Goal: Task Accomplishment & Management: Complete application form

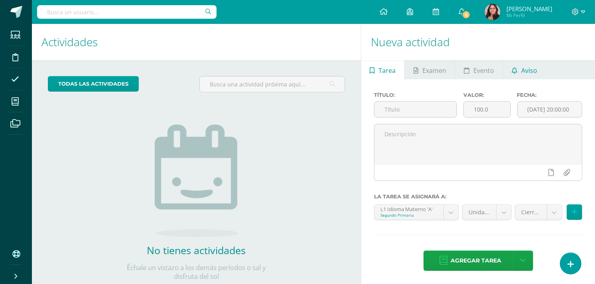
click at [525, 66] on span "Aviso" at bounding box center [529, 70] width 16 height 19
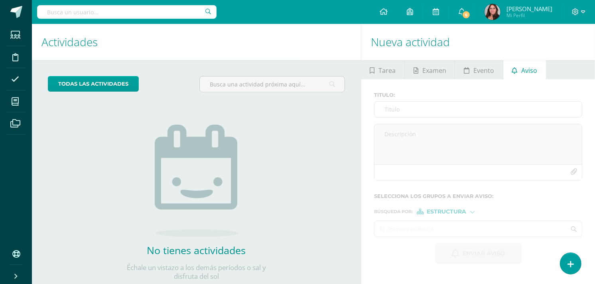
scroll to position [22, 0]
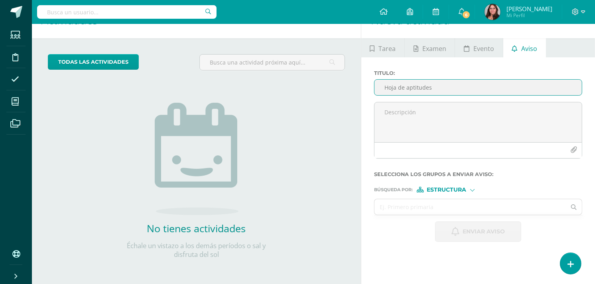
type input "Hoja de aptitudes"
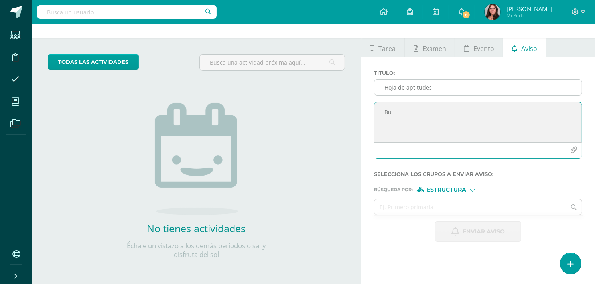
type textarea "B"
paste textarea "Estimados padres de familia: Por medio de la presente, se les solicita de maner…"
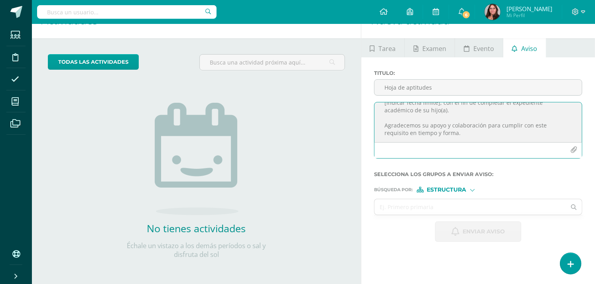
scroll to position [0, 0]
click at [397, 137] on textarea "Estimados padres de familia: Por medio de la presente, se les solicita de maner…" at bounding box center [477, 122] width 207 height 40
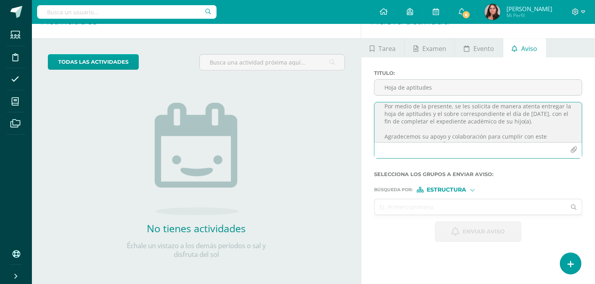
scroll to position [7, 0]
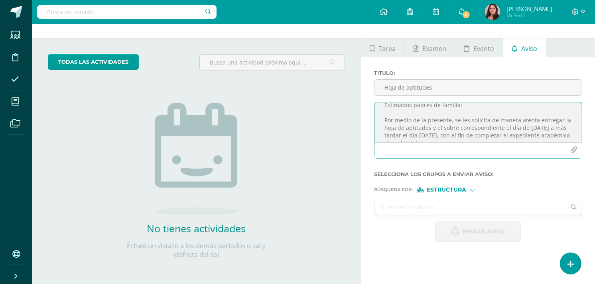
click at [421, 142] on textarea "Estimados padres de familia: Por medio de la presente, se les solicita de maner…" at bounding box center [477, 122] width 207 height 40
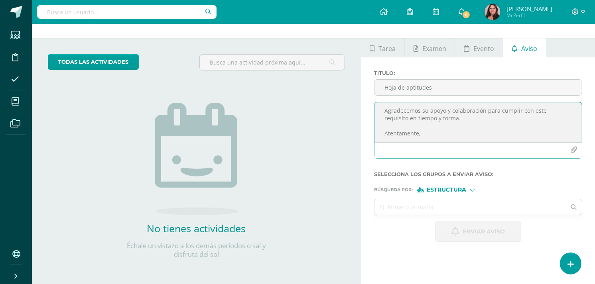
scroll to position [15, 0]
click at [429, 130] on textarea "Estimados padres de familia: Por medio de la presente, se les solicita de maner…" at bounding box center [477, 122] width 207 height 40
drag, startPoint x: 431, startPoint y: 140, endPoint x: 438, endPoint y: 133, distance: 9.9
click at [438, 133] on textarea "Estimados padres de familia: Por medio de la presente, se les solicita de maner…" at bounding box center [477, 122] width 207 height 40
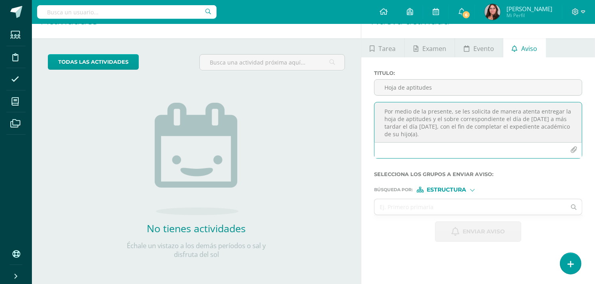
scroll to position [0, 0]
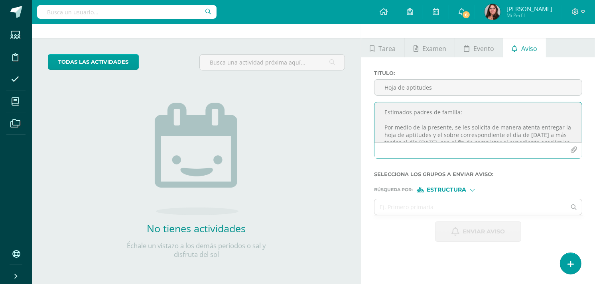
click at [437, 136] on textarea "Estimados padres de familia: Por medio de la presente, se les solicita de maner…" at bounding box center [477, 122] width 207 height 40
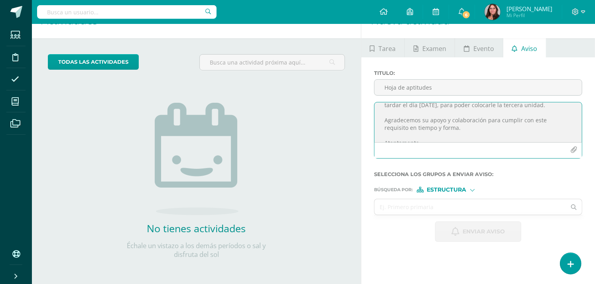
scroll to position [47, 0]
click at [460, 123] on textarea "Estimados padres de familia: Por medio de la presente, se les solicita de maner…" at bounding box center [477, 122] width 207 height 40
click at [431, 134] on textarea "Estimados padres de familia: Por medio de la presente, se les solicita de maner…" at bounding box center [477, 122] width 207 height 40
type textarea "Estimados padres de familia: Por medio de la presente, se les solicita de maner…"
click at [445, 185] on div "Búsqueda por : Estructura Estructura Persona" at bounding box center [478, 187] width 208 height 12
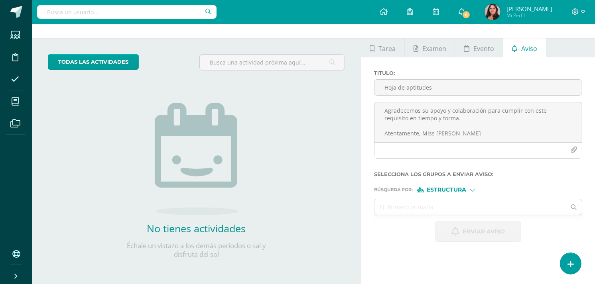
click at [447, 192] on span "Estructura" at bounding box center [446, 190] width 39 height 4
click at [448, 206] on span "Persona" at bounding box center [449, 211] width 64 height 10
click at [428, 202] on input "text" at bounding box center [469, 207] width 191 height 16
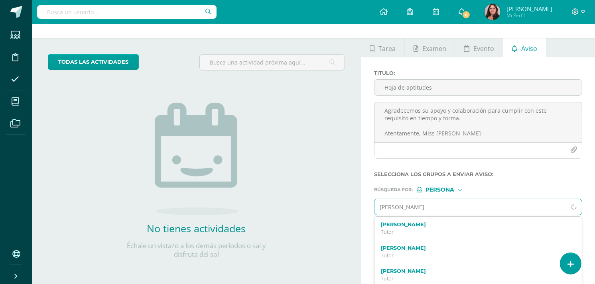
type input "paula mora"
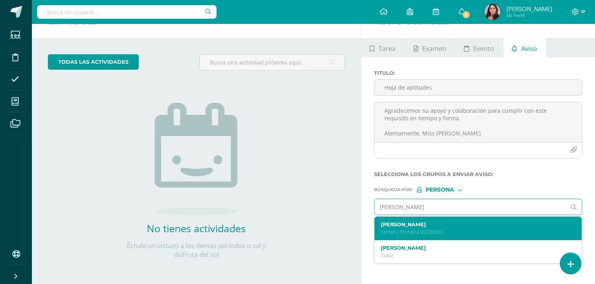
click at [423, 224] on label "Paula Isabella Morales Marroquín" at bounding box center [474, 225] width 186 height 6
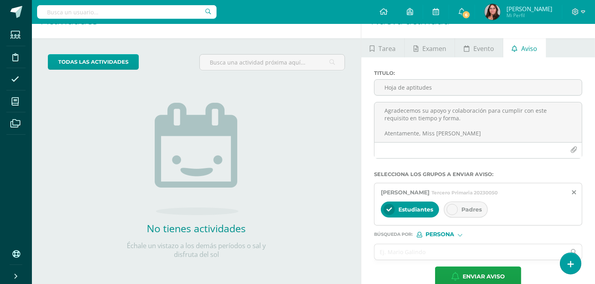
click at [469, 210] on span "Padres" at bounding box center [471, 209] width 20 height 7
click at [447, 253] on input "text" at bounding box center [469, 252] width 191 height 16
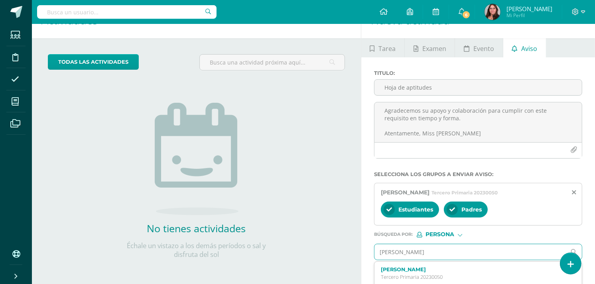
type input "adriana"
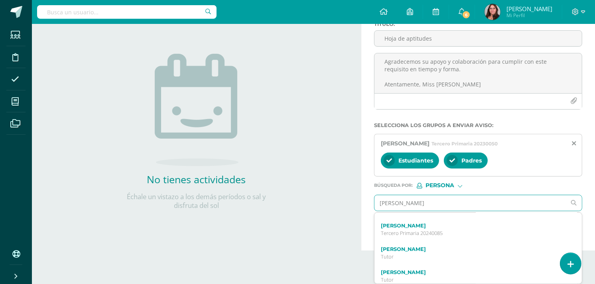
scroll to position [88, 0]
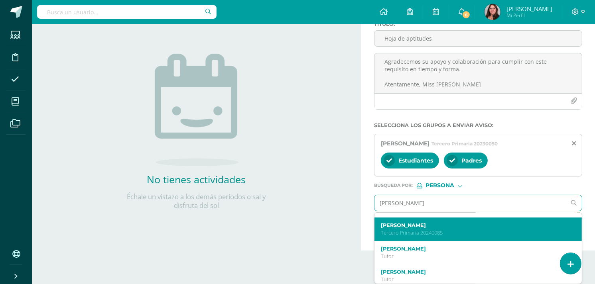
click at [401, 233] on p "Tercero Primaria 20240085" at bounding box center [474, 233] width 186 height 7
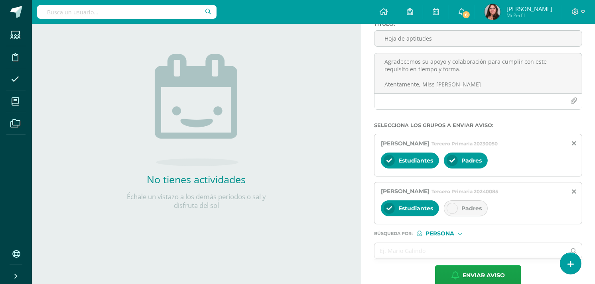
scroll to position [0, 0]
click at [463, 214] on div "Padres" at bounding box center [466, 208] width 44 height 16
click at [438, 246] on input "text" at bounding box center [469, 251] width 191 height 16
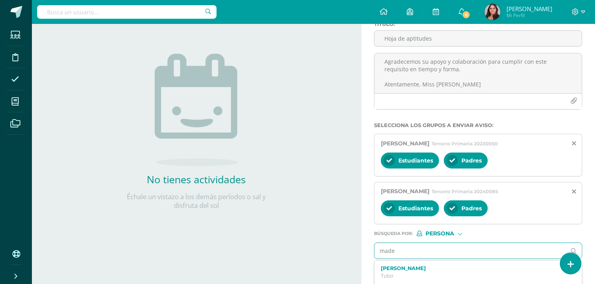
type input "madel"
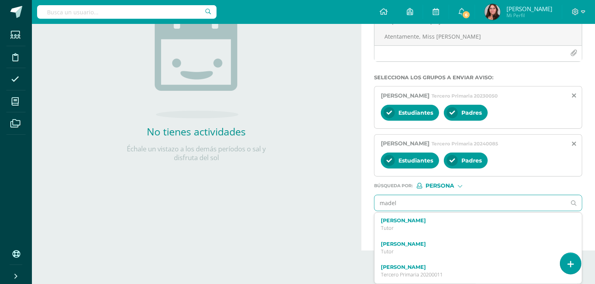
scroll to position [120, 0]
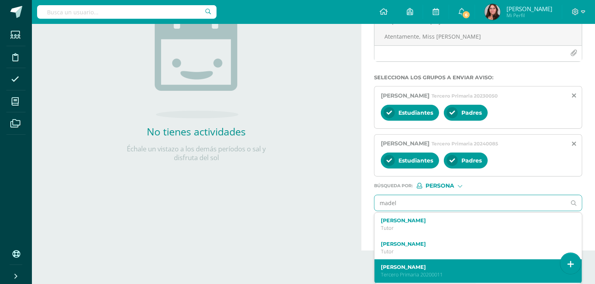
click at [452, 265] on label "Madeline Geraldine Cruz Herrera" at bounding box center [474, 267] width 186 height 6
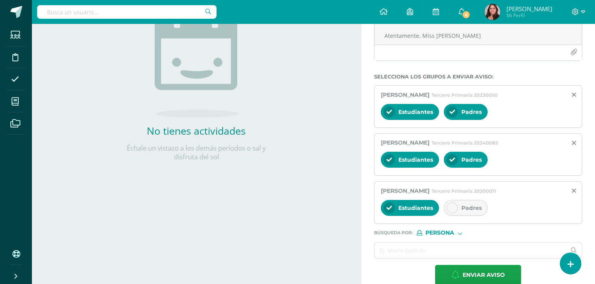
click at [449, 200] on div "Estudiantes Padres" at bounding box center [478, 208] width 195 height 19
click at [453, 206] on icon at bounding box center [452, 208] width 6 height 6
click at [416, 250] on input "text" at bounding box center [469, 251] width 191 height 16
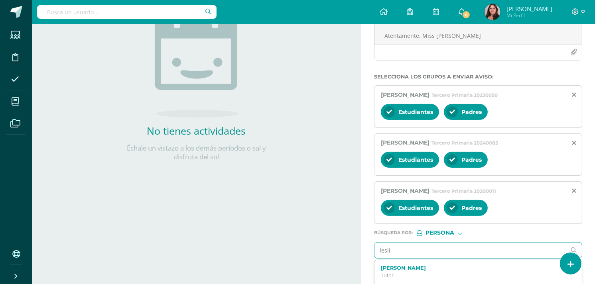
type input "leslie"
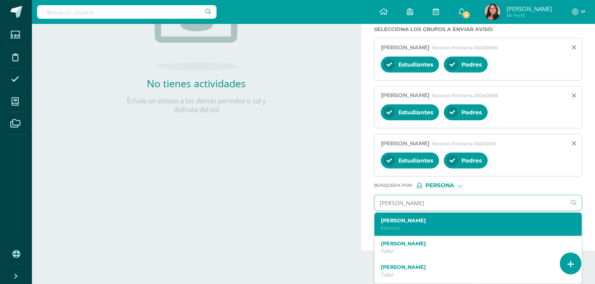
click at [396, 230] on p "Maestro" at bounding box center [474, 228] width 186 height 7
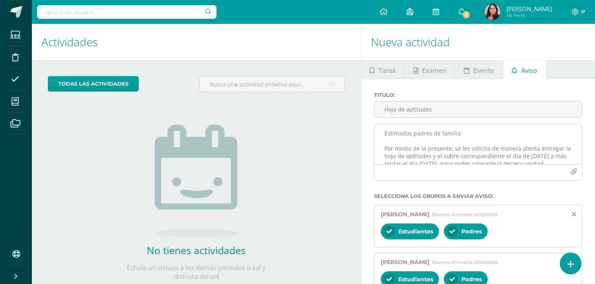
scroll to position [0, 0]
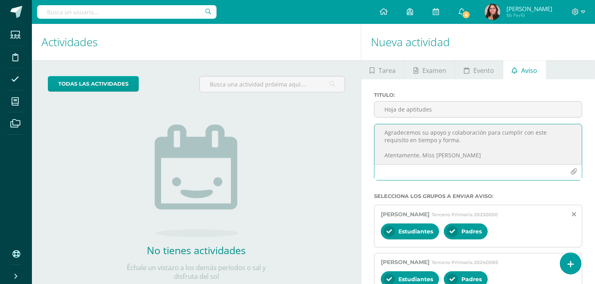
drag, startPoint x: 501, startPoint y: 154, endPoint x: 455, endPoint y: 148, distance: 45.8
click at [455, 148] on textarea "Estimados padres de familia: Por medio de la presente, se les solicita de maner…" at bounding box center [477, 144] width 207 height 40
click at [457, 164] on textarea "Estimados padres de familia: Por medio de la presente, se les solicita de maner…" at bounding box center [477, 144] width 207 height 40
click at [474, 158] on textarea "Estimados padres de familia: Por medio de la presente, se les solicita de maner…" at bounding box center [477, 144] width 207 height 40
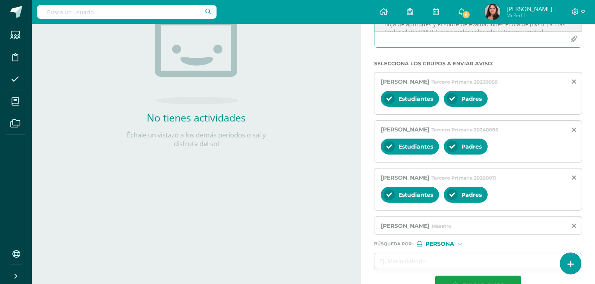
scroll to position [158, 0]
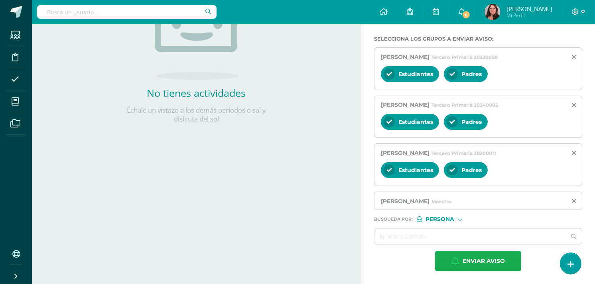
type textarea "Estimados padres de familia: Por medio de la presente, se les solicita de maner…"
click at [451, 265] on button "Enviar aviso" at bounding box center [478, 261] width 86 height 20
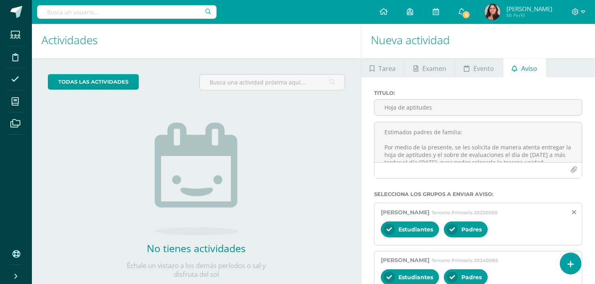
scroll to position [0, 0]
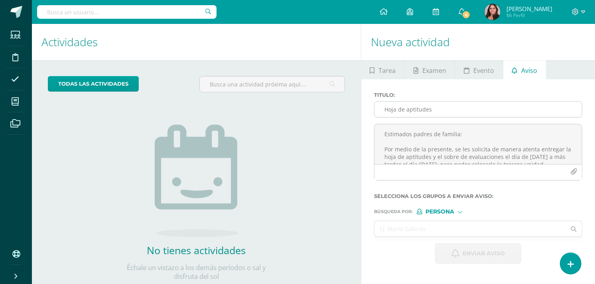
click at [425, 112] on input "Hoja de aptitudes" at bounding box center [477, 110] width 207 height 16
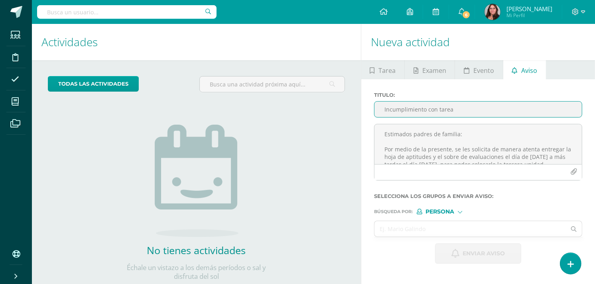
type input "Incumplimiento con tarea"
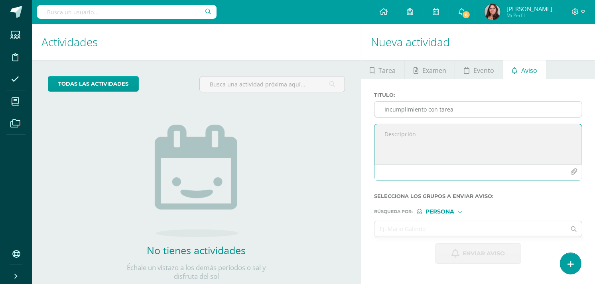
paste textarea "Estimados padres de familia: Se les informa que su hija no ha entregado las ent…"
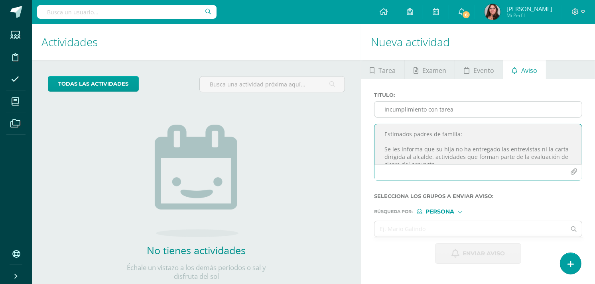
scroll to position [72, 0]
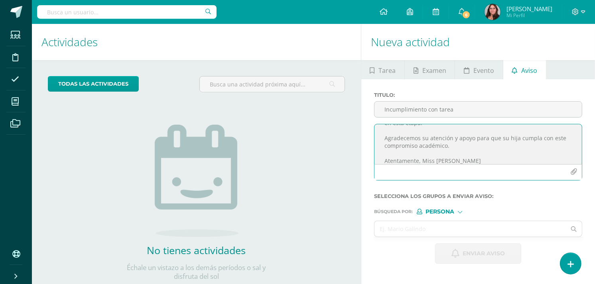
type textarea "Estimados padres de familia: Se les informa que su hija no ha entregado las ent…"
click at [456, 210] on div "Persona" at bounding box center [447, 212] width 60 height 6
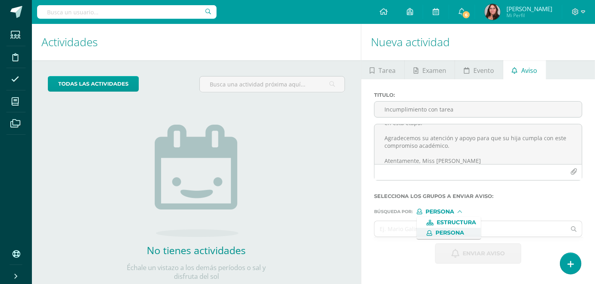
click at [448, 231] on span "Persona" at bounding box center [449, 233] width 29 height 4
click at [448, 231] on input "text" at bounding box center [469, 229] width 191 height 16
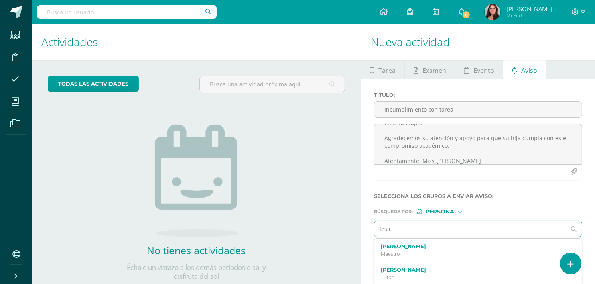
type input "leslie"
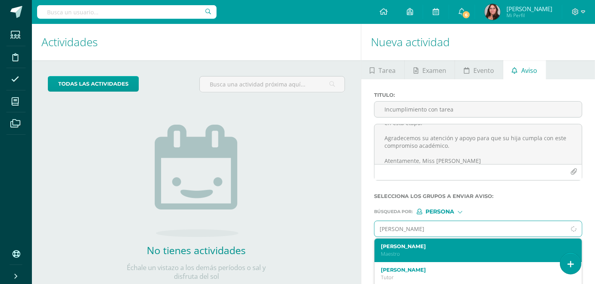
click at [429, 256] on p "Maestro" at bounding box center [474, 254] width 186 height 7
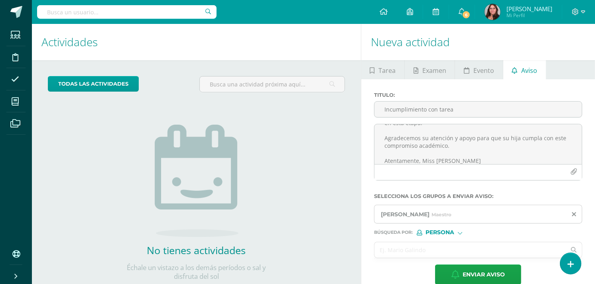
click at [429, 254] on input "text" at bounding box center [469, 250] width 191 height 16
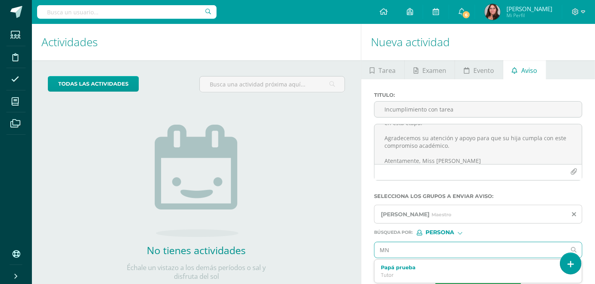
type input "M"
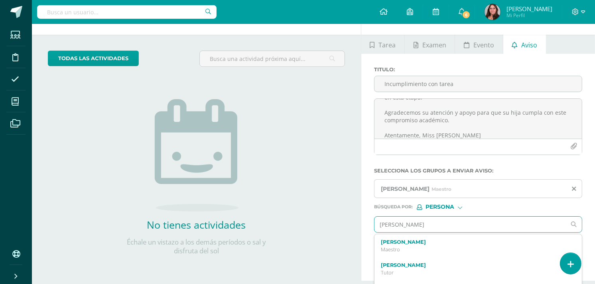
scroll to position [47, 0]
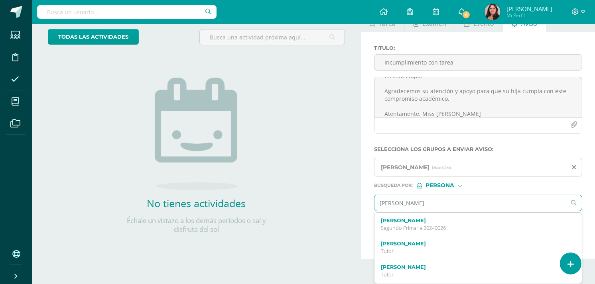
type input "María Emilia"
click at [460, 230] on p "Segundo Primaria 20240026" at bounding box center [474, 228] width 186 height 7
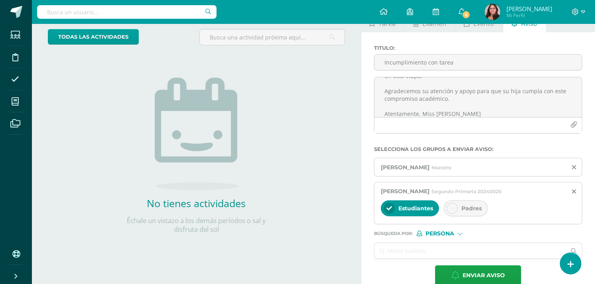
click at [462, 212] on span "Padres" at bounding box center [471, 208] width 20 height 7
click at [445, 250] on input "text" at bounding box center [469, 251] width 191 height 16
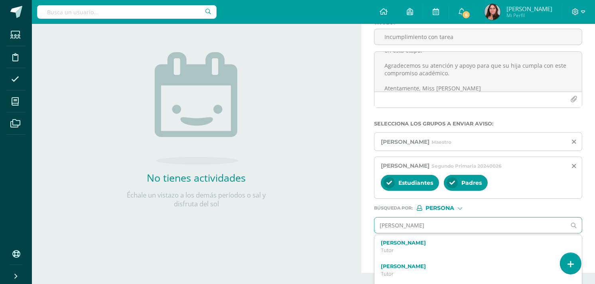
scroll to position [96, 0]
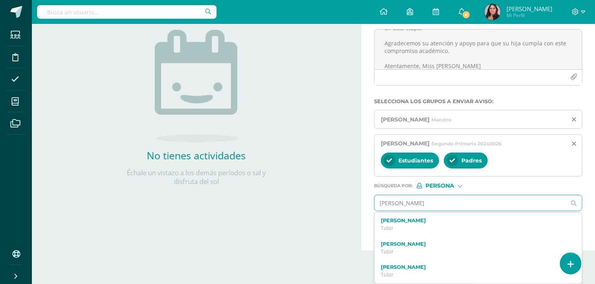
type input "Gabriela mux"
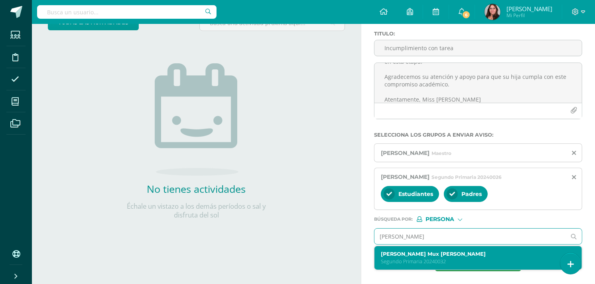
click at [411, 250] on div "Kelly Gabriela Mux Estrada Segundo Primaria 20240032" at bounding box center [477, 258] width 207 height 24
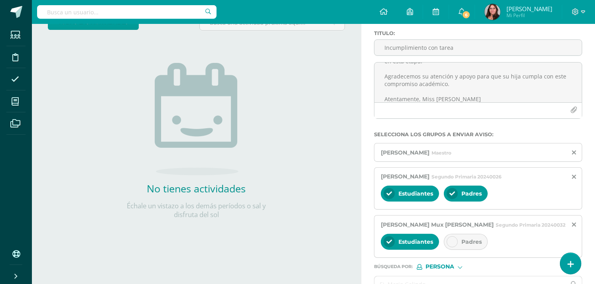
click at [451, 240] on icon at bounding box center [452, 242] width 6 height 6
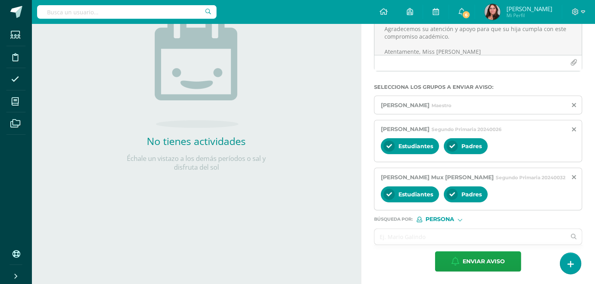
scroll to position [110, 0]
click at [409, 240] on input "text" at bounding box center [469, 237] width 191 height 16
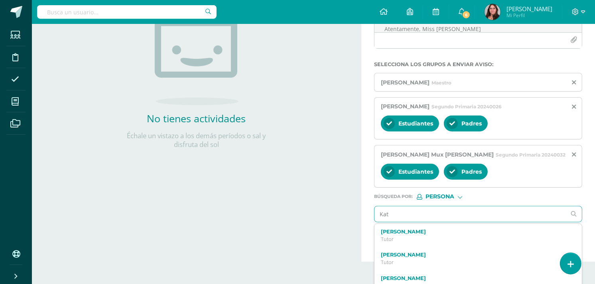
scroll to position [144, 0]
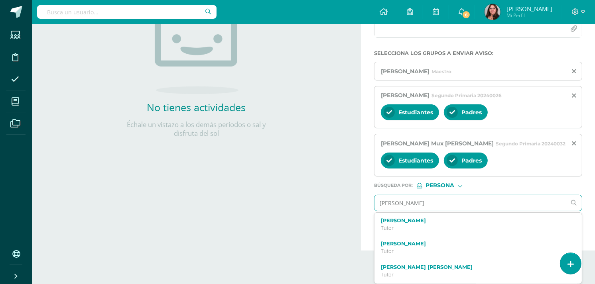
click at [385, 202] on input "Katerine alvarenga" at bounding box center [469, 203] width 191 height 16
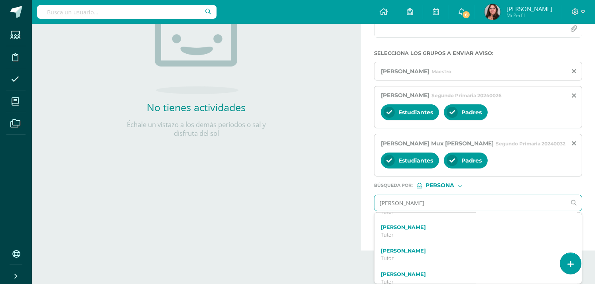
scroll to position [974, 0]
click at [438, 197] on input "alvarenga" at bounding box center [469, 203] width 191 height 16
drag, startPoint x: 438, startPoint y: 197, endPoint x: 221, endPoint y: 160, distance: 219.6
click at [221, 160] on div "Actividades Actividad todas las Actividades No tienes actividades Échale un vis…" at bounding box center [313, 66] width 569 height 370
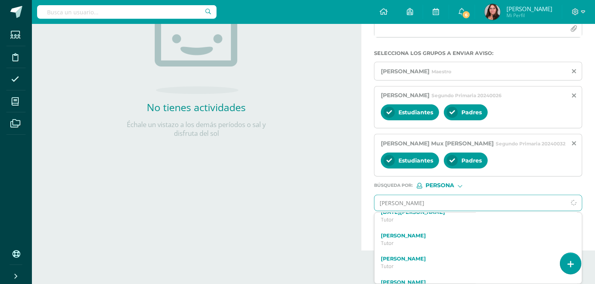
scroll to position [118, 0]
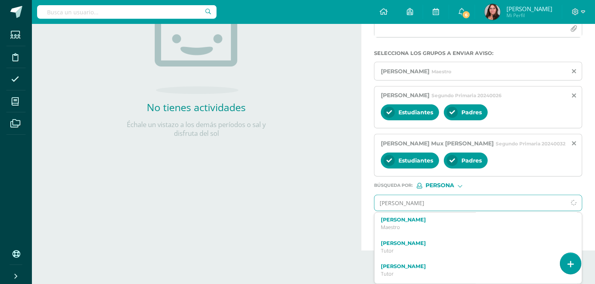
type input "katherin meilisa alvarenga"
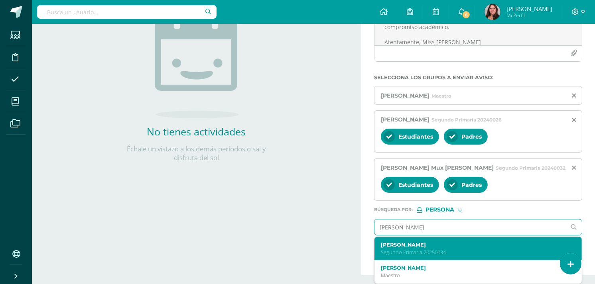
click at [404, 242] on label "Katheryn Melissa Alvarenga Pérez" at bounding box center [474, 245] width 186 height 6
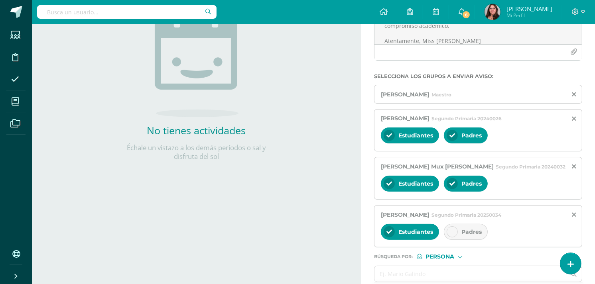
click at [453, 235] on icon at bounding box center [452, 232] width 6 height 6
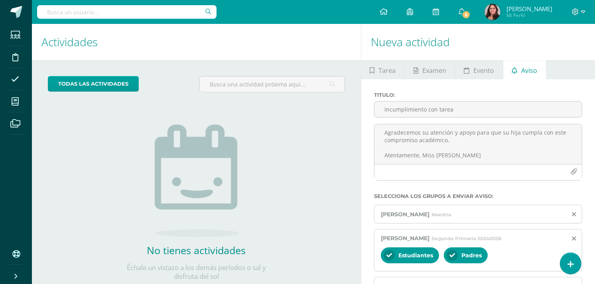
scroll to position [158, 0]
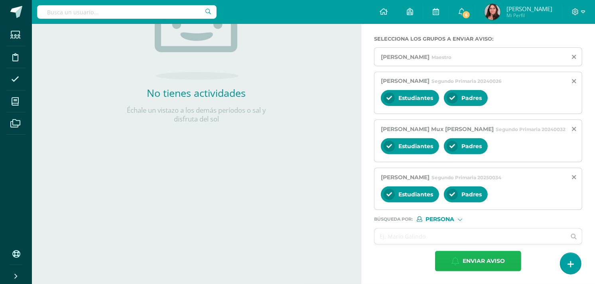
click at [481, 257] on span "Enviar aviso" at bounding box center [483, 262] width 42 height 20
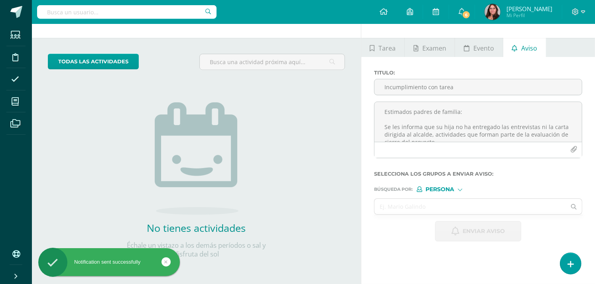
scroll to position [22, 0]
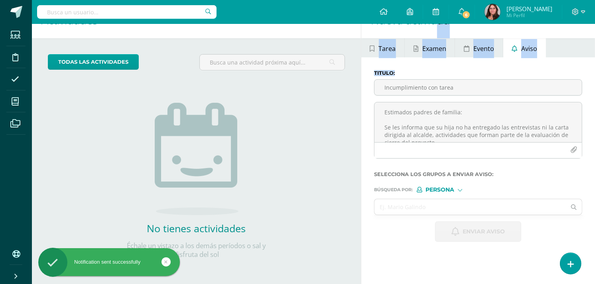
click at [308, 0] on html "Notification sent successfully Notification sent successfully Estudiantes Disci…" at bounding box center [297, 120] width 595 height 284
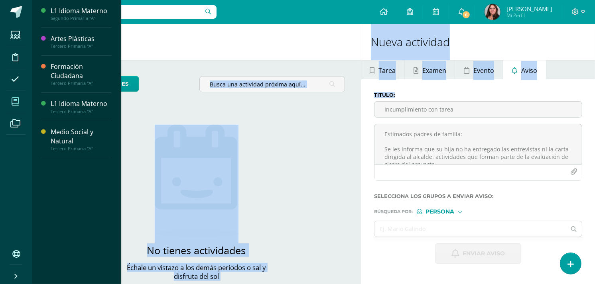
click at [15, 94] on span at bounding box center [15, 101] width 18 height 18
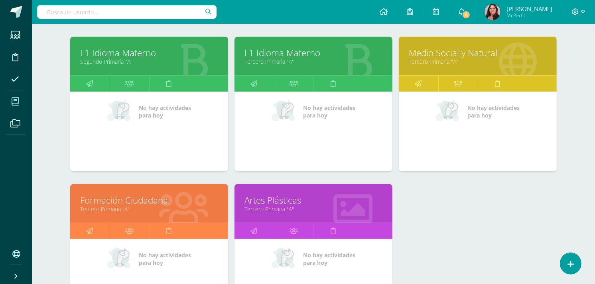
scroll to position [133, 0]
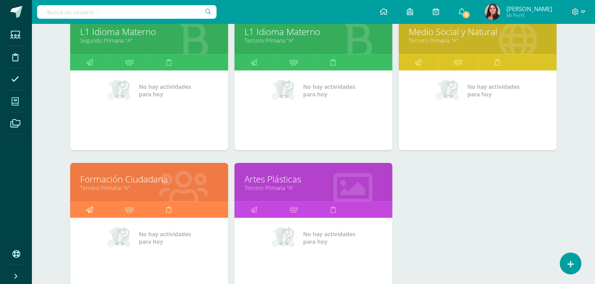
click at [92, 217] on icon at bounding box center [89, 210] width 7 height 16
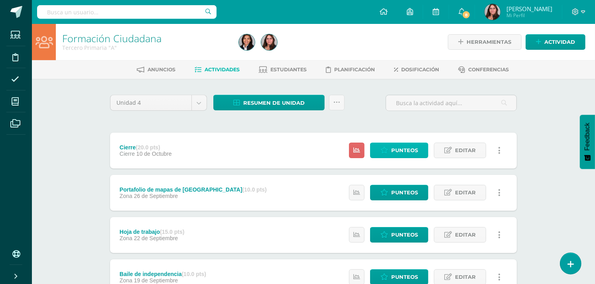
click at [412, 153] on span "Punteos" at bounding box center [404, 150] width 27 height 15
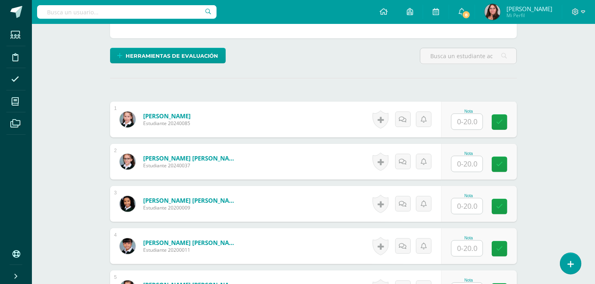
scroll to position [178, 0]
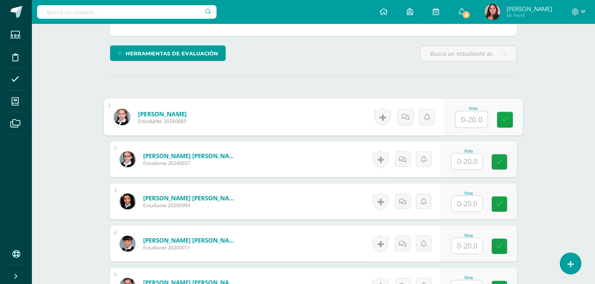
click at [471, 114] on input "text" at bounding box center [472, 120] width 32 height 16
type input "17"
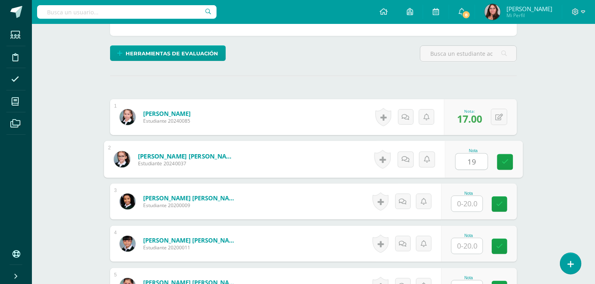
type input "19"
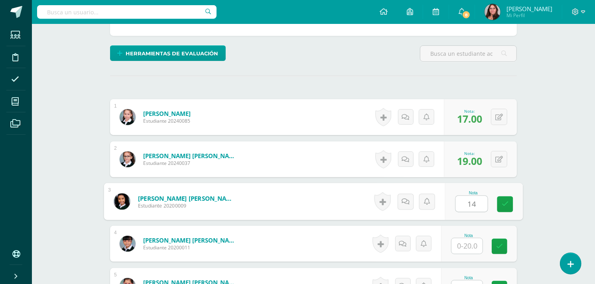
type input "14"
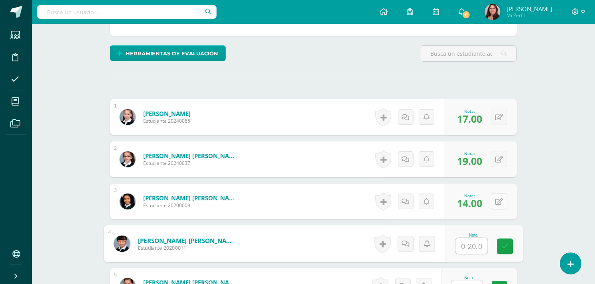
drag, startPoint x: 497, startPoint y: 201, endPoint x: 499, endPoint y: 206, distance: 5.3
click at [499, 206] on button at bounding box center [499, 201] width 16 height 16
click at [467, 250] on input "text" at bounding box center [472, 246] width 32 height 16
type input "14"
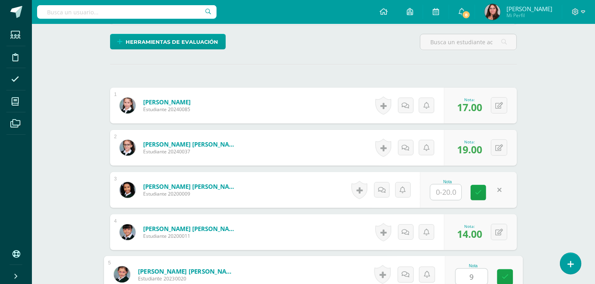
type input "9"
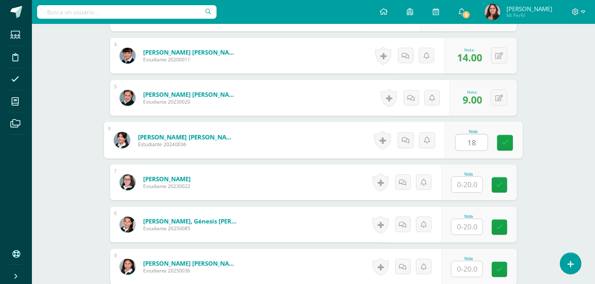
type input "18"
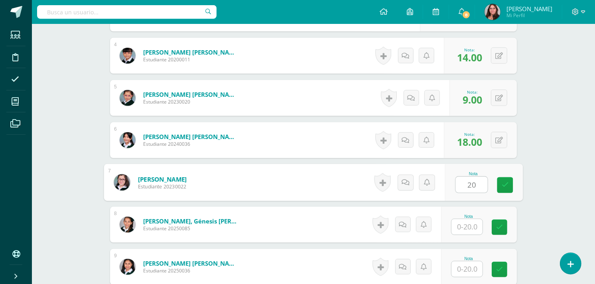
type input "20"
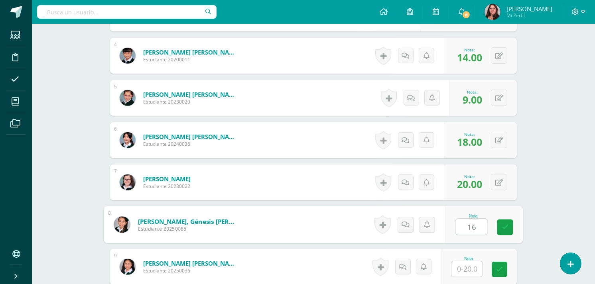
type input "16"
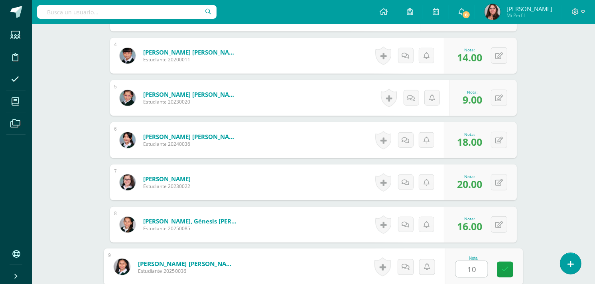
type input "10"
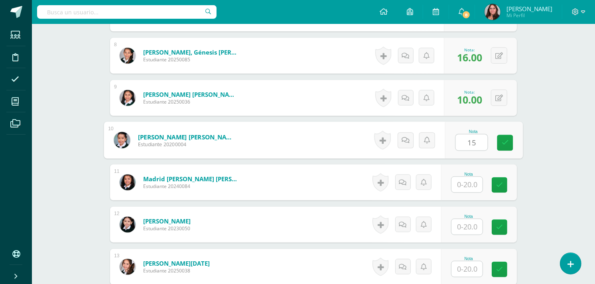
type input "15"
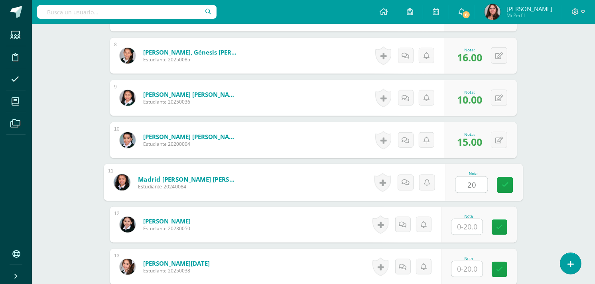
type input "20"
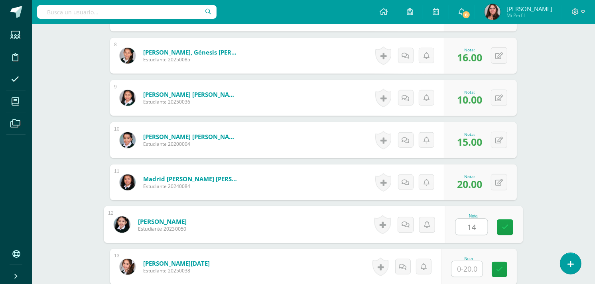
type input "14"
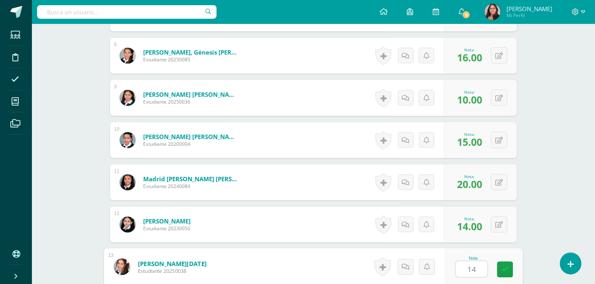
type input "14"
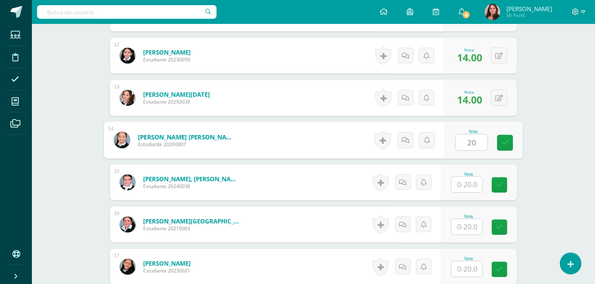
type input "20"
click at [0, 0] on link at bounding box center [16, 12] width 32 height 24
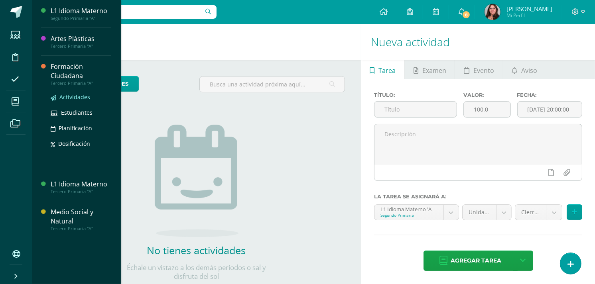
click at [81, 97] on span "Actividades" at bounding box center [74, 97] width 31 height 8
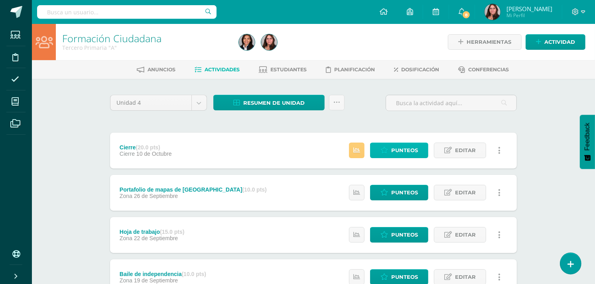
click at [411, 154] on span "Punteos" at bounding box center [404, 150] width 27 height 15
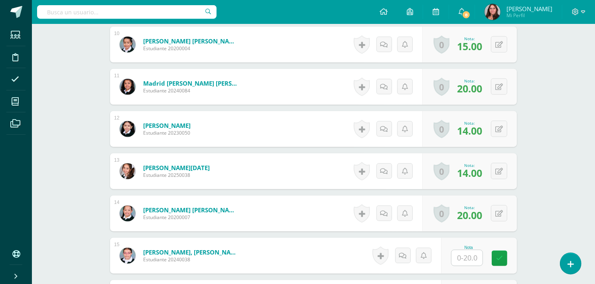
scroll to position [796, 0]
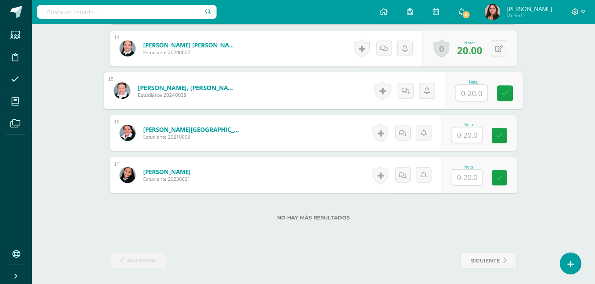
click at [467, 94] on input "text" at bounding box center [472, 93] width 32 height 16
type input "19"
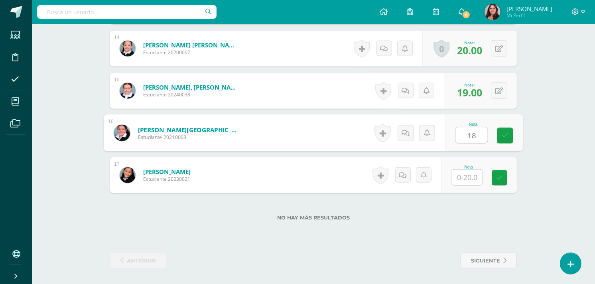
type input "18"
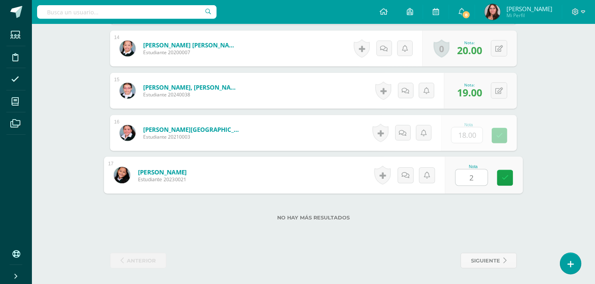
type input "20"
